Goal: Find specific page/section: Find specific page/section

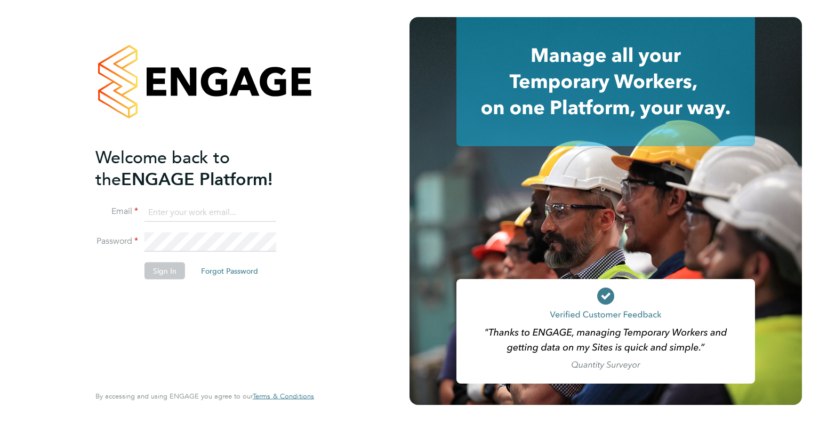
type input "Dharmisha.gohil@uk.g4s.com"
click at [178, 276] on button "Sign In" at bounding box center [165, 270] width 41 height 17
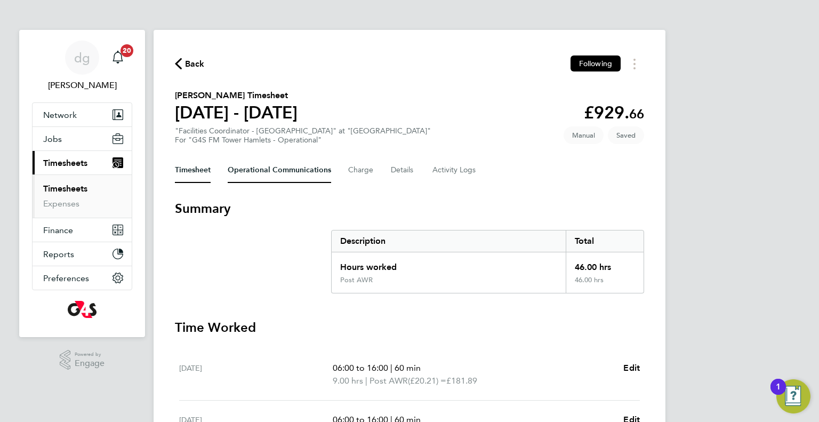
click at [303, 173] on Communications-tab "Operational Communications" at bounding box center [280, 170] width 104 height 26
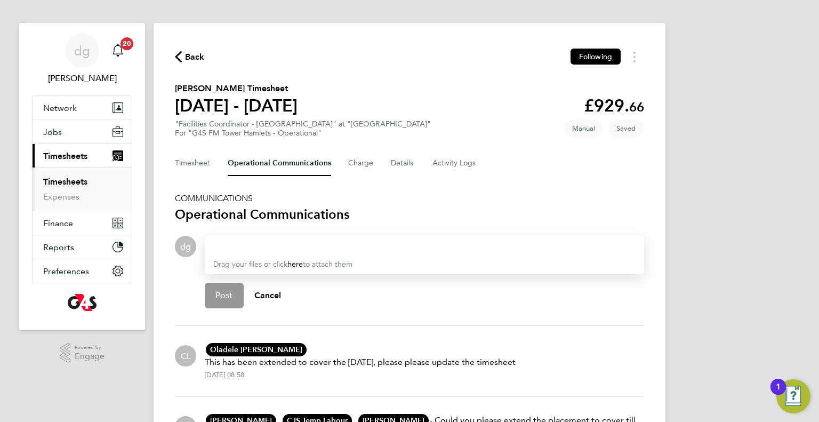
scroll to position [83, 0]
